Goal: Information Seeking & Learning: Compare options

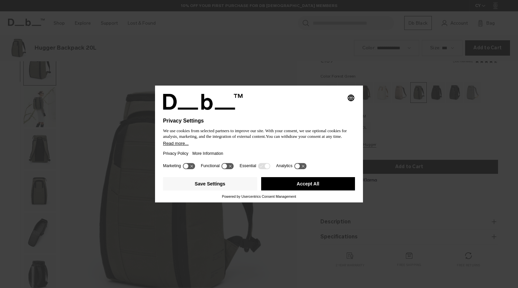
scroll to position [288, 0]
